Goal: Task Accomplishment & Management: Use online tool/utility

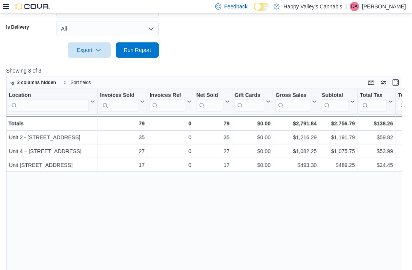
scroll to position [221, 0]
click at [132, 52] on span "Run Report" at bounding box center [137, 50] width 27 height 8
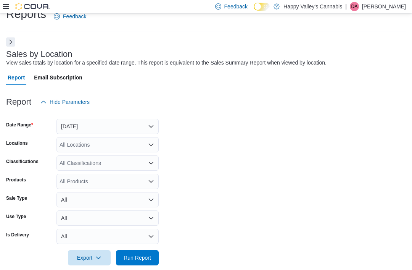
scroll to position [0, 0]
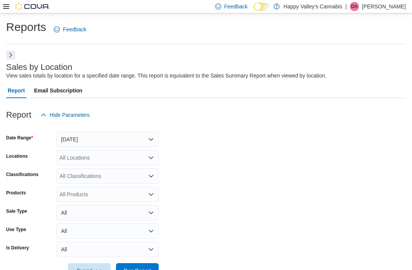
click at [11, 53] on button "Next" at bounding box center [10, 54] width 9 height 9
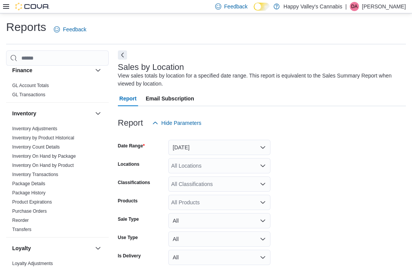
scroll to position [366, 0]
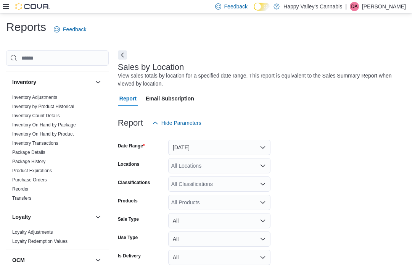
click at [35, 131] on link "Inventory On Hand by Product" at bounding box center [42, 133] width 61 height 5
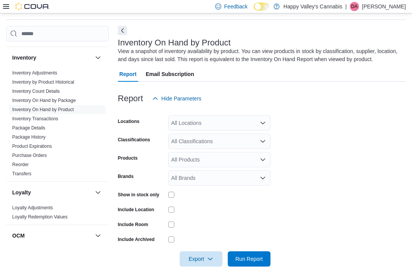
scroll to position [25, 0]
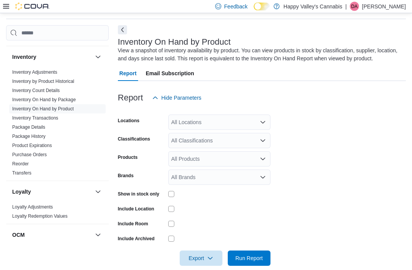
click at [189, 123] on div "All Locations" at bounding box center [219, 122] width 102 height 15
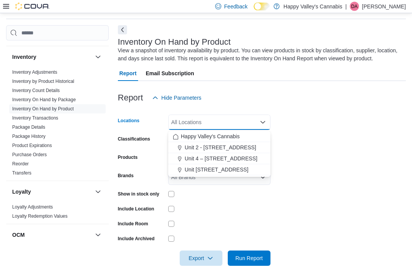
scroll to position [25, 0]
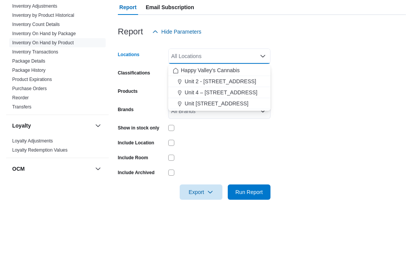
click at [202, 165] on span "Unit [STREET_ADDRESS]" at bounding box center [217, 169] width 64 height 8
click at [297, 105] on form "Locations [STREET_ADDRESS] Combo box. Selected. [STREET_ADDRESS]. Press Backspa…" at bounding box center [262, 185] width 288 height 160
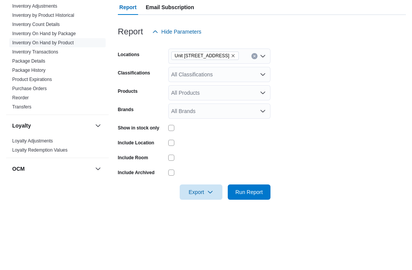
scroll to position [37, 0]
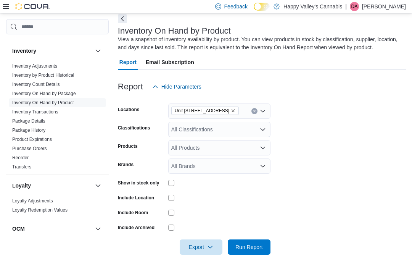
click at [240, 248] on span "Run Report" at bounding box center [248, 247] width 27 height 8
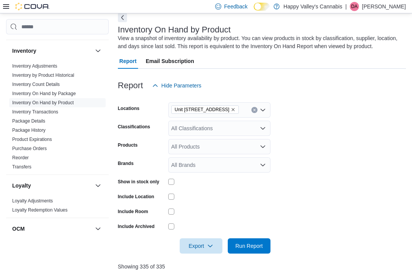
click at [118, 17] on button "Next" at bounding box center [122, 17] width 9 height 9
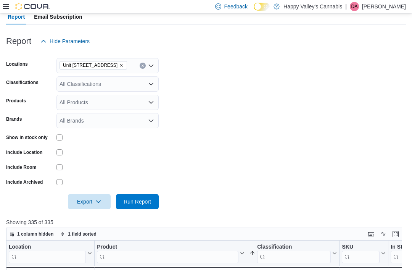
scroll to position [73, 0]
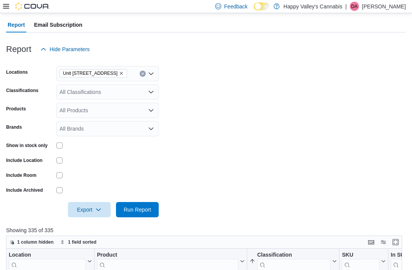
click at [124, 72] on icon "Remove Unit 4004-1530 Dakota Street from selection in this group" at bounding box center [121, 73] width 5 height 5
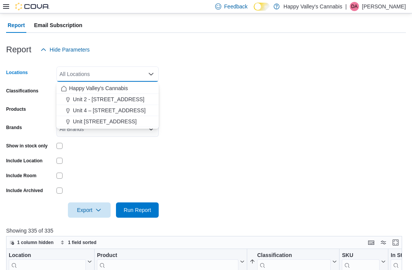
click at [102, 108] on span "Unit 4 – [STREET_ADDRESS]" at bounding box center [109, 110] width 73 height 8
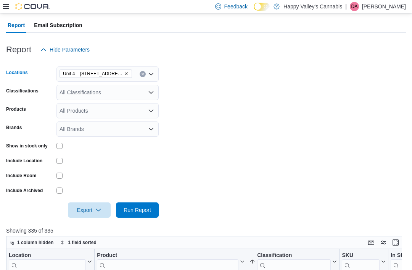
click at [167, 95] on form "Locations [STREET_ADDRESS] Combo box. Selected. [STREET_ADDRESS] Press Backspac…" at bounding box center [206, 137] width 400 height 160
click at [133, 213] on span "Run Report" at bounding box center [137, 210] width 27 height 8
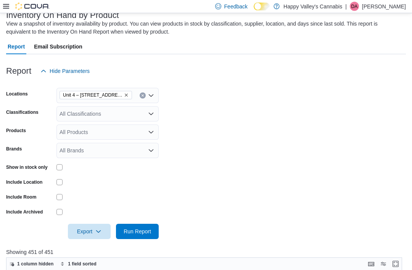
click at [126, 94] on icon "Remove Unit 4 – 597 Meadowlark Blvd. from selection in this group" at bounding box center [126, 95] width 5 height 5
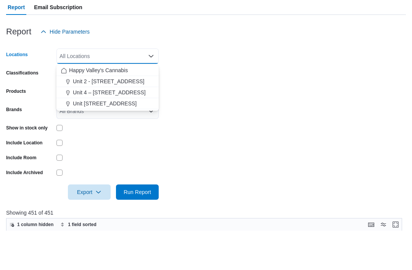
click at [101, 116] on button "Unit 2 - [STREET_ADDRESS]" at bounding box center [107, 121] width 102 height 11
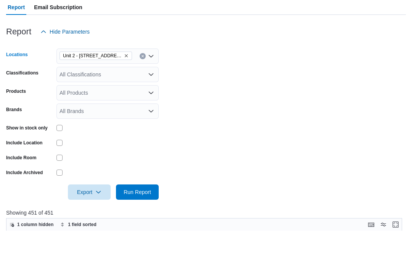
click at [180, 85] on form "Locations [STREET_ADDRESS] Combo box. Selected. [STREET_ADDRESS] Press Backspac…" at bounding box center [206, 159] width 400 height 160
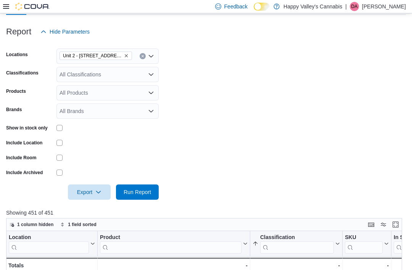
click at [133, 198] on span "Run Report" at bounding box center [137, 191] width 34 height 15
